Goal: Information Seeking & Learning: Learn about a topic

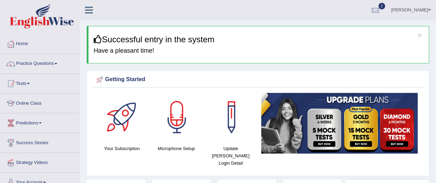
click at [42, 63] on link "Practice Questions" at bounding box center [39, 62] width 79 height 17
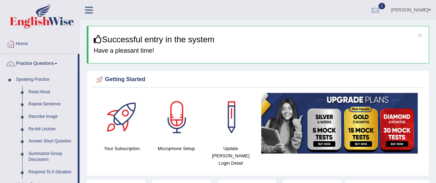
click at [42, 91] on link "Read Aloud" at bounding box center [51, 92] width 52 height 12
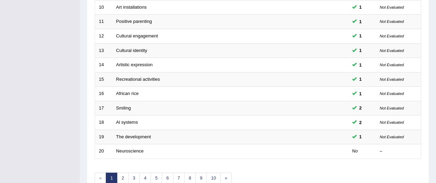
scroll to position [248, 0]
click at [368, 144] on td "No" at bounding box center [362, 151] width 28 height 15
click at [124, 148] on link "Neuroscience" at bounding box center [130, 150] width 28 height 5
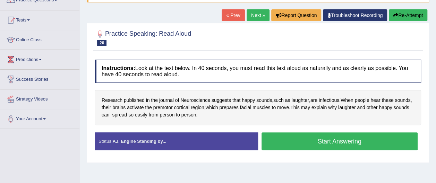
scroll to position [64, 0]
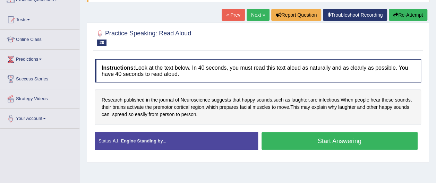
click at [349, 139] on button "Start Answering" at bounding box center [339, 141] width 156 height 18
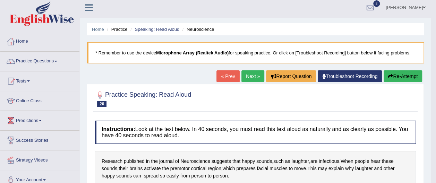
scroll to position [2, 0]
click at [407, 75] on button "Re-Attempt" at bounding box center [402, 77] width 38 height 12
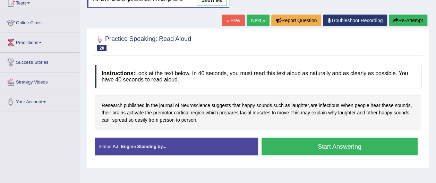
scroll to position [81, 0]
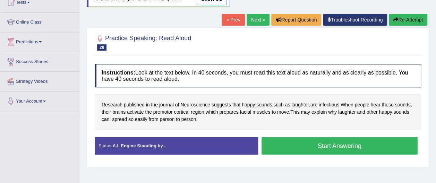
click at [353, 144] on button "Start Answering" at bounding box center [339, 146] width 156 height 18
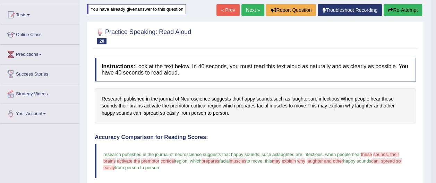
scroll to position [56, 0]
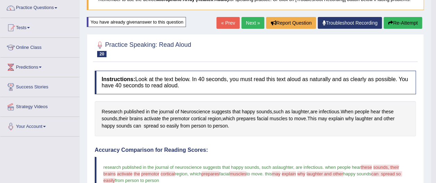
click at [253, 21] on link "Next »" at bounding box center [252, 23] width 23 height 12
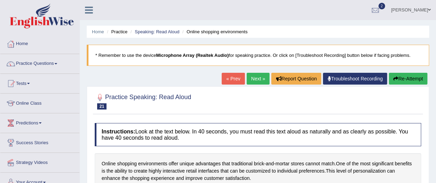
click at [233, 76] on link "« Prev" at bounding box center [233, 79] width 23 height 12
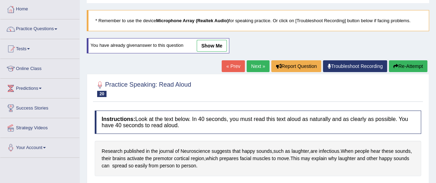
scroll to position [33, 0]
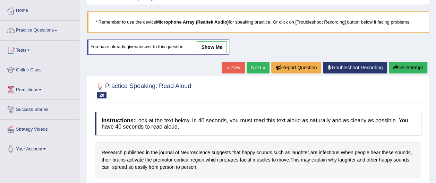
click at [215, 46] on link "show me" at bounding box center [212, 47] width 30 height 12
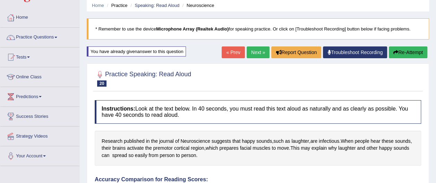
scroll to position [24, 0]
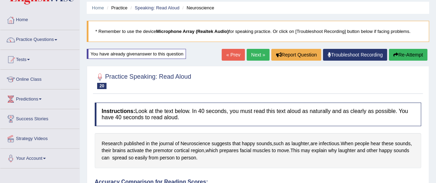
click at [412, 51] on button "Re-Attempt" at bounding box center [408, 55] width 38 height 12
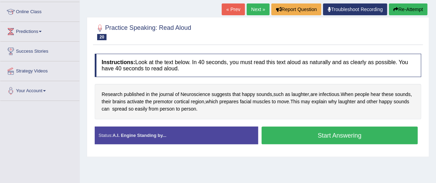
scroll to position [93, 0]
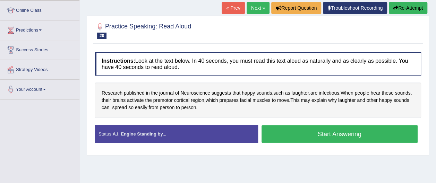
click at [356, 131] on button "Start Answering" at bounding box center [339, 134] width 156 height 18
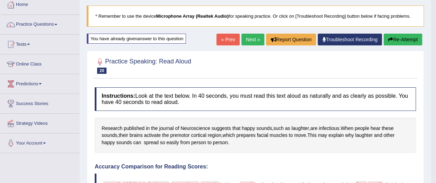
scroll to position [40, 0]
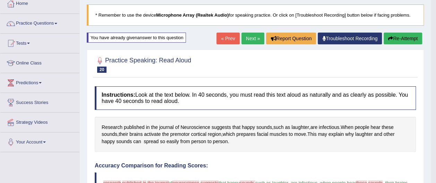
click at [408, 35] on button "Re-Attempt" at bounding box center [402, 39] width 38 height 12
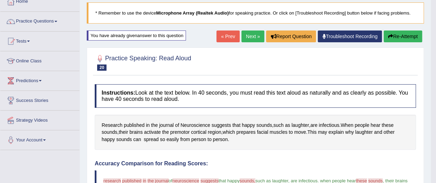
scroll to position [59, 0]
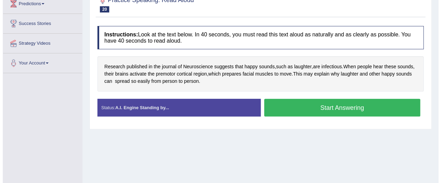
scroll to position [120, 0]
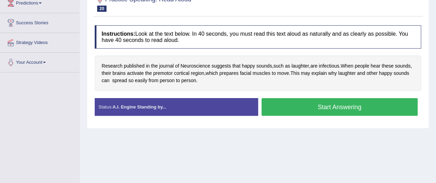
click at [366, 105] on button "Start Answering" at bounding box center [339, 107] width 156 height 18
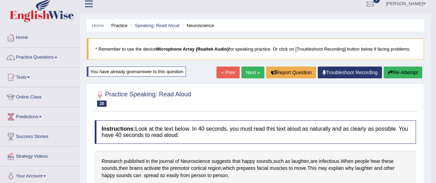
scroll to position [6, 0]
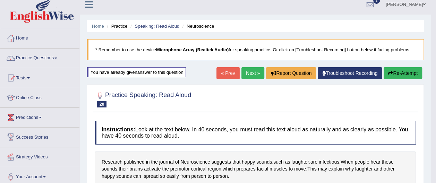
click at [411, 72] on button "Re-Attempt" at bounding box center [402, 73] width 38 height 12
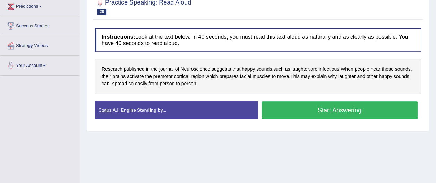
scroll to position [117, 0]
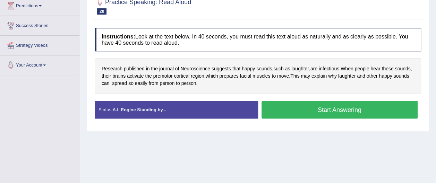
click at [356, 107] on button "Start Answering" at bounding box center [339, 110] width 156 height 18
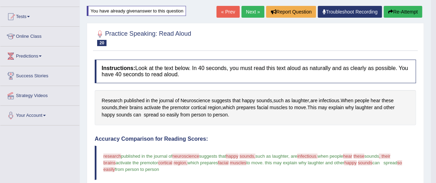
scroll to position [59, 0]
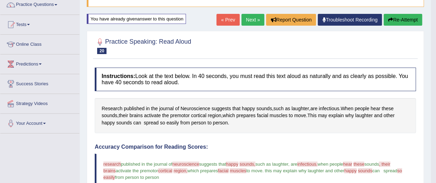
click at [409, 19] on button "Re-Attempt" at bounding box center [402, 20] width 38 height 12
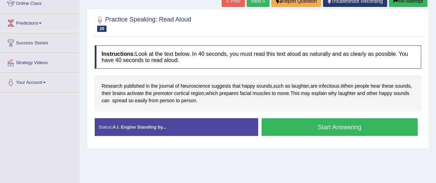
scroll to position [100, 0]
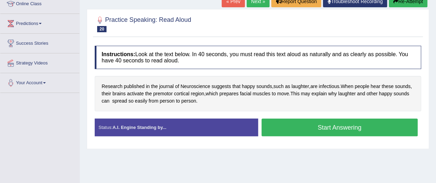
click at [372, 127] on button "Start Answering" at bounding box center [339, 128] width 156 height 18
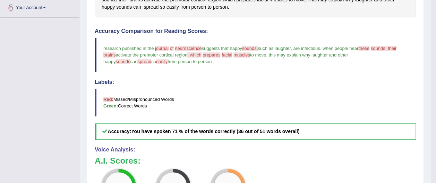
scroll to position [173, 0]
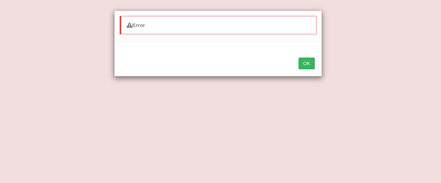
click at [307, 63] on button "OK" at bounding box center [307, 64] width 16 height 12
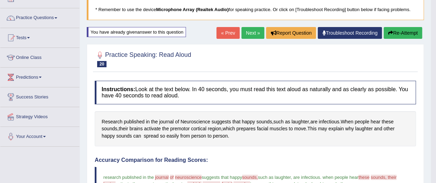
scroll to position [46, 0]
click at [407, 33] on button "Re-Attempt" at bounding box center [402, 33] width 38 height 12
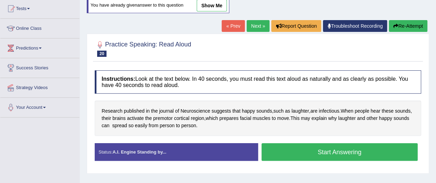
scroll to position [75, 0]
click at [361, 148] on button "Start Answering" at bounding box center [339, 152] width 156 height 18
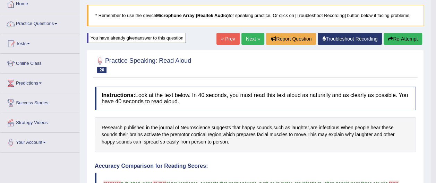
scroll to position [40, 0]
click at [253, 37] on link "Next »" at bounding box center [252, 39] width 23 height 12
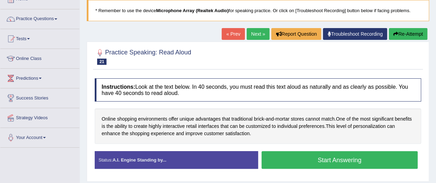
scroll to position [55, 0]
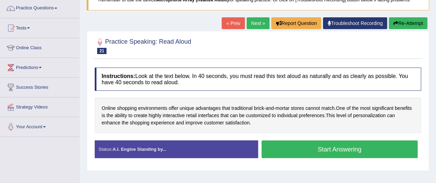
click at [370, 150] on button "Start Answering" at bounding box center [339, 149] width 156 height 18
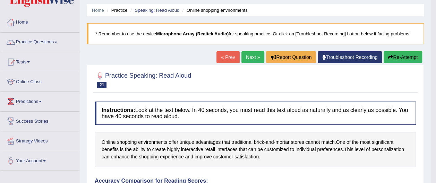
scroll to position [21, 0]
click at [252, 58] on link "Next »" at bounding box center [252, 57] width 23 height 12
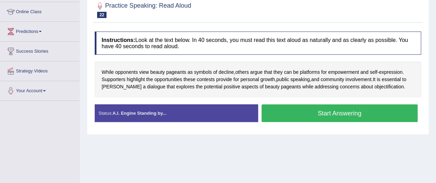
scroll to position [92, 0]
click at [356, 111] on button "Start Answering" at bounding box center [339, 113] width 156 height 18
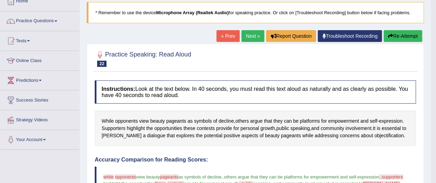
scroll to position [42, 0]
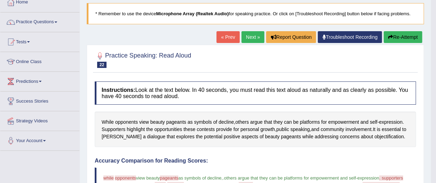
click at [249, 38] on link "Next »" at bounding box center [252, 37] width 23 height 12
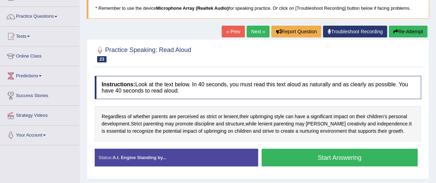
click at [357, 156] on button "Start Answering" at bounding box center [339, 158] width 156 height 18
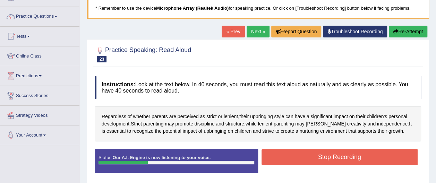
click at [415, 31] on button "Re-Attempt" at bounding box center [408, 32] width 38 height 12
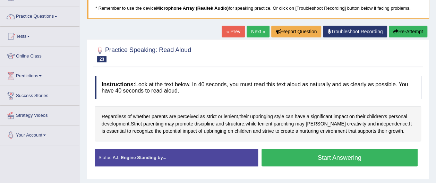
click at [352, 156] on button "Start Answering" at bounding box center [339, 158] width 156 height 18
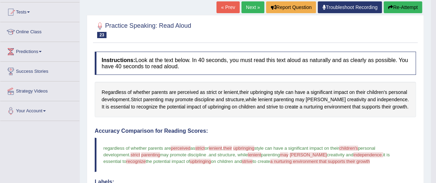
scroll to position [55, 0]
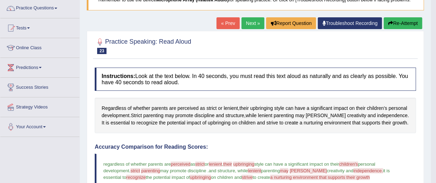
click at [256, 23] on link "Next »" at bounding box center [252, 23] width 23 height 12
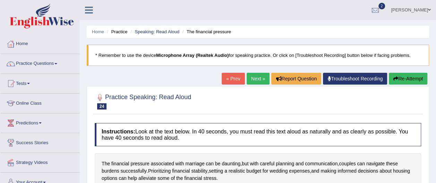
click at [322, 110] on div at bounding box center [258, 100] width 326 height 21
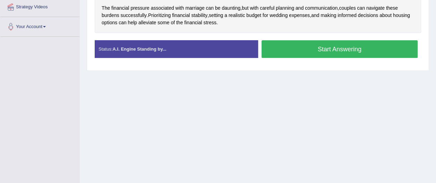
scroll to position [181, 0]
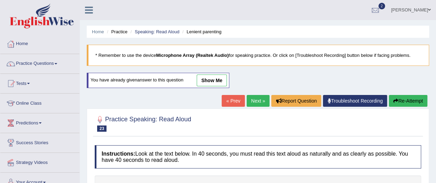
click at [46, 61] on link "Practice Questions" at bounding box center [39, 62] width 79 height 17
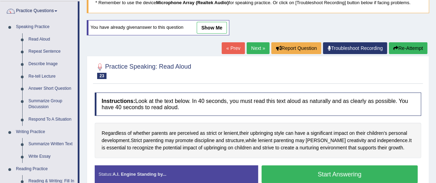
scroll to position [52, 0]
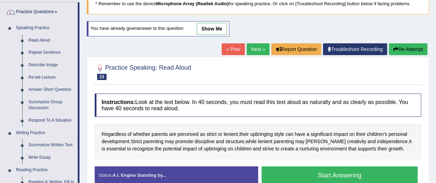
click at [44, 66] on link "Describe Image" at bounding box center [51, 65] width 52 height 12
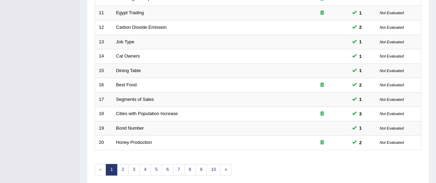
scroll to position [273, 0]
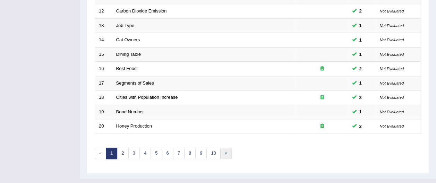
click at [223, 148] on link "»" at bounding box center [225, 153] width 11 height 11
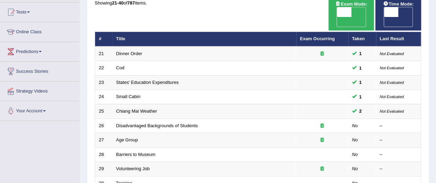
scroll to position [76, 0]
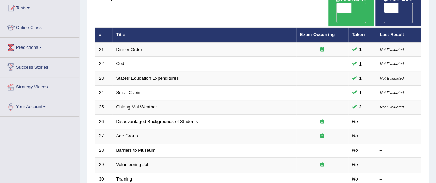
click at [131, 119] on link "Disadvantaged Backgrounds of Students" at bounding box center [157, 121] width 82 height 5
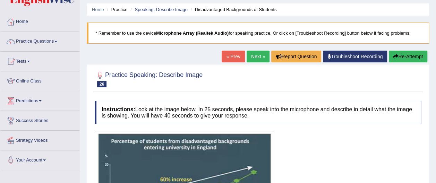
scroll to position [21, 0]
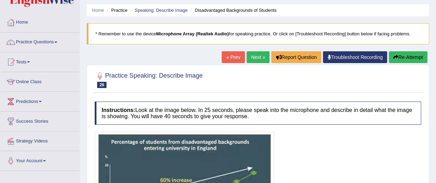
click at [258, 59] on link "Next »" at bounding box center [258, 57] width 23 height 12
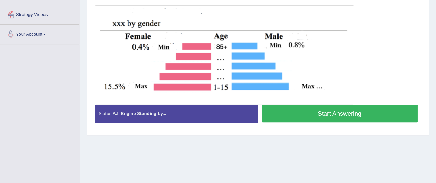
scroll to position [148, 0]
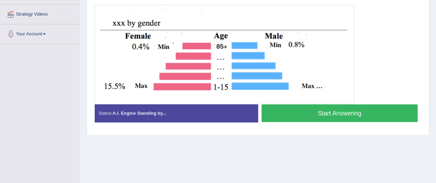
click at [318, 84] on img at bounding box center [224, 55] width 256 height 96
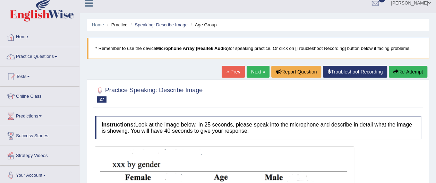
scroll to position [7, 0]
click at [255, 72] on link "Next »" at bounding box center [258, 72] width 23 height 12
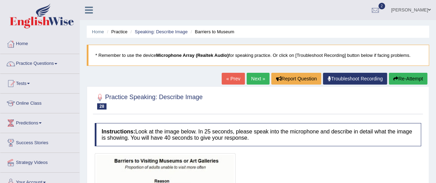
click at [258, 81] on link "Next »" at bounding box center [258, 79] width 23 height 12
